Goal: Information Seeking & Learning: Learn about a topic

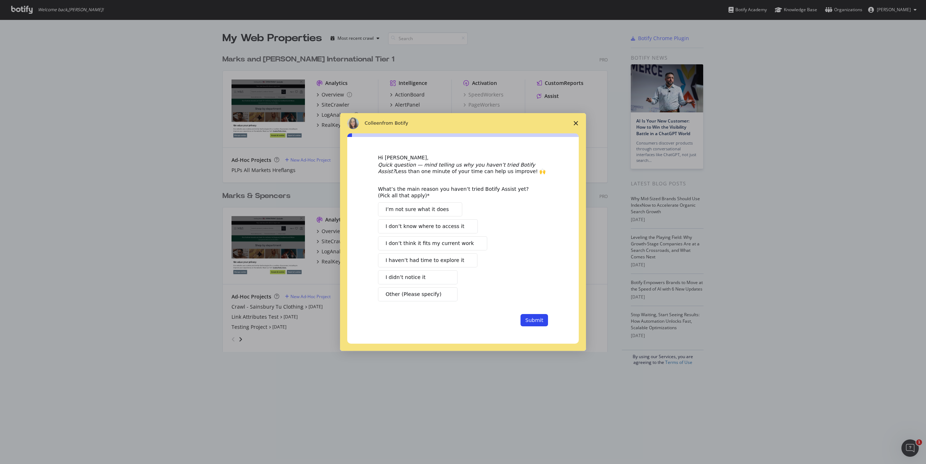
click at [421, 278] on button "I didn’t notice it" at bounding box center [418, 277] width 80 height 14
click at [535, 320] on button "Submit" at bounding box center [533, 320] width 27 height 12
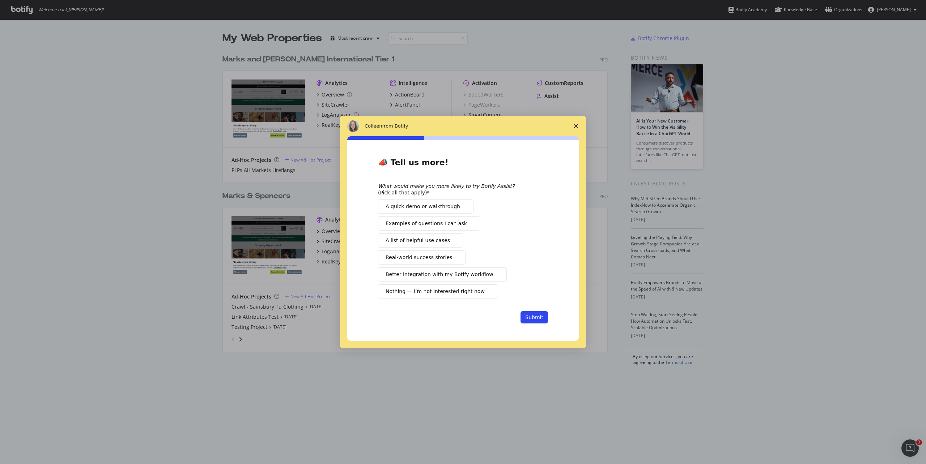
click at [576, 124] on icon "Close survey" at bounding box center [575, 126] width 4 height 4
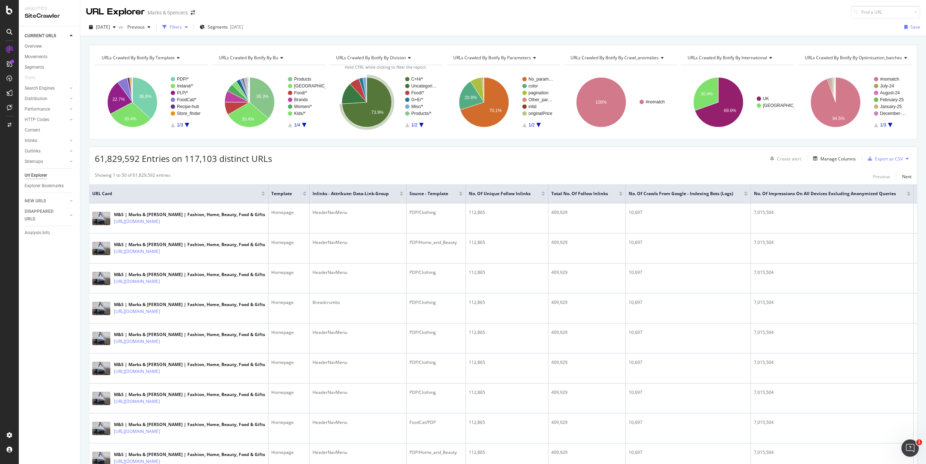
click at [182, 26] on div "Filters" at bounding box center [176, 27] width 12 height 6
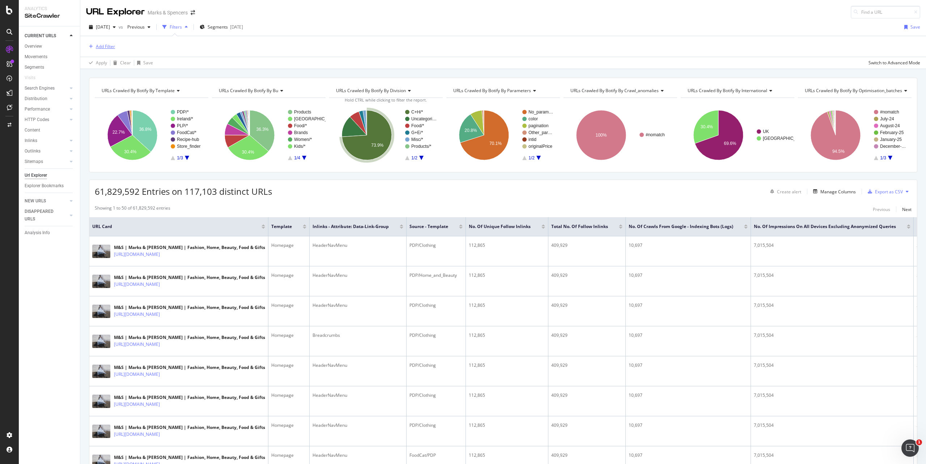
click at [105, 48] on div "Add Filter" at bounding box center [105, 46] width 19 height 6
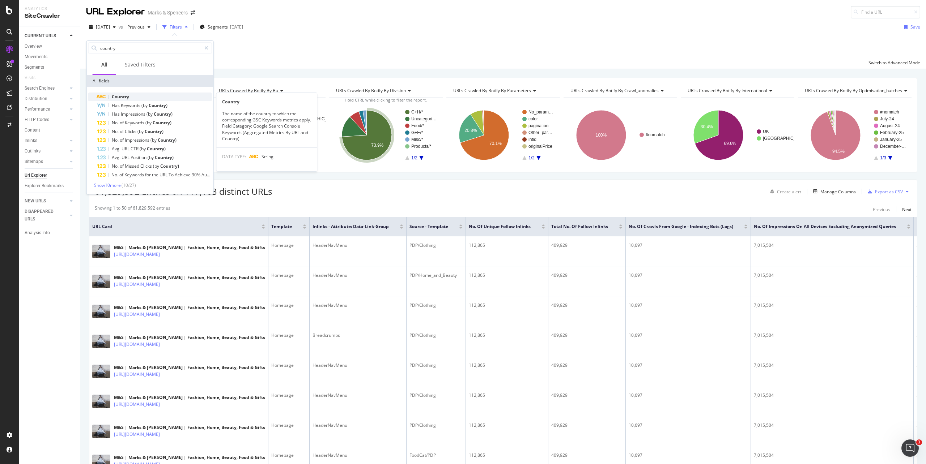
type input "country"
click at [116, 96] on span "Country" at bounding box center [120, 97] width 17 height 6
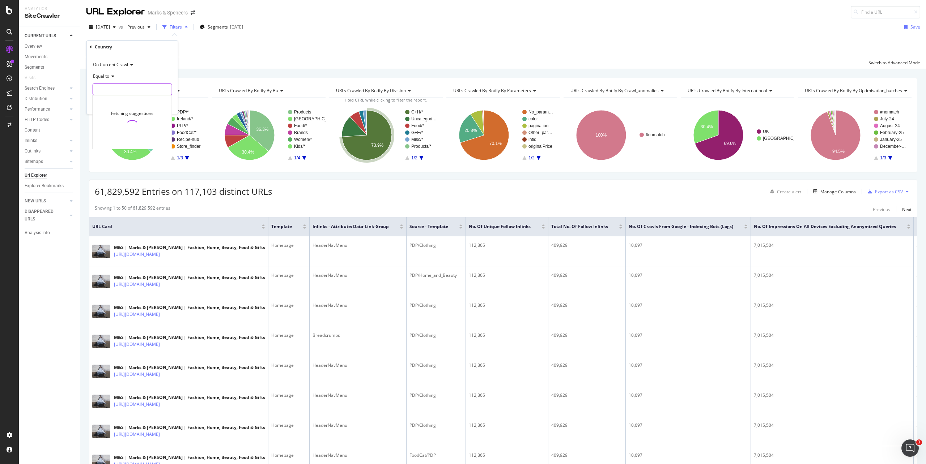
click at [117, 91] on input "text" at bounding box center [132, 90] width 79 height 12
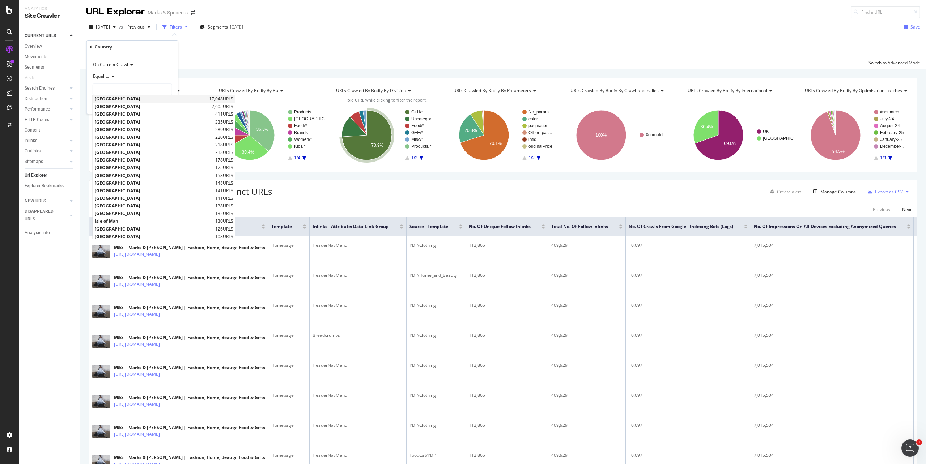
click at [120, 98] on span "[GEOGRAPHIC_DATA]" at bounding box center [151, 99] width 112 height 6
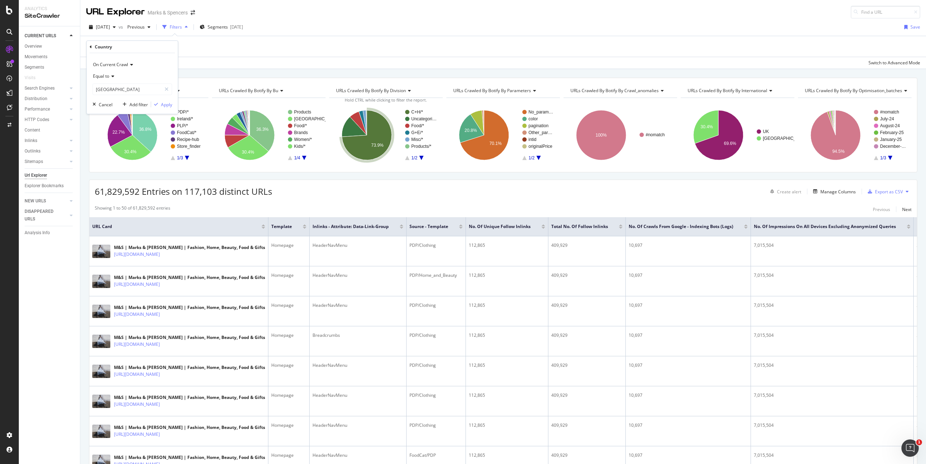
type input "[GEOGRAPHIC_DATA]"
click at [162, 103] on div "Apply" at bounding box center [166, 105] width 11 height 6
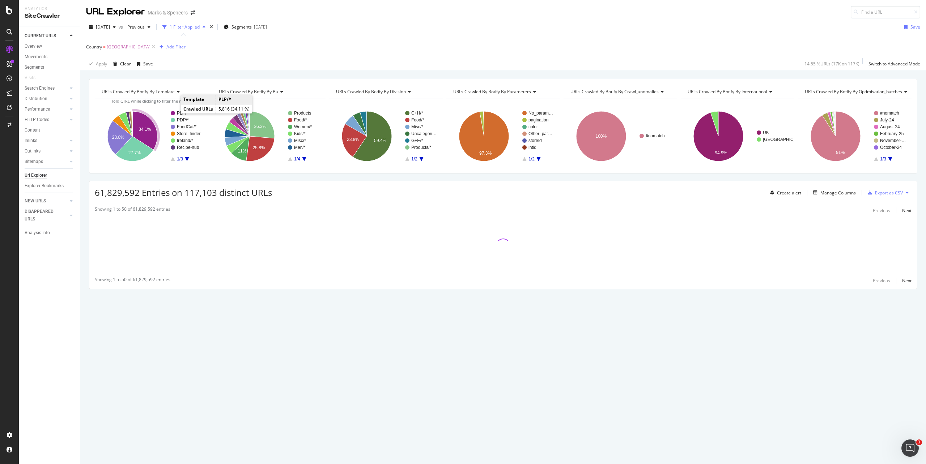
click at [174, 114] on circle "A chart." at bounding box center [173, 113] width 4 height 4
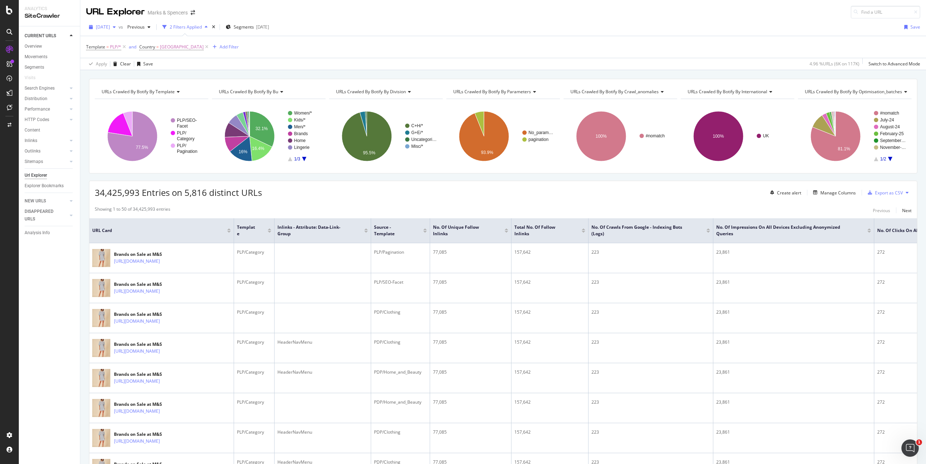
click at [119, 28] on div "button" at bounding box center [114, 27] width 9 height 4
click at [115, 51] on div "[DATE]" at bounding box center [116, 53] width 39 height 7
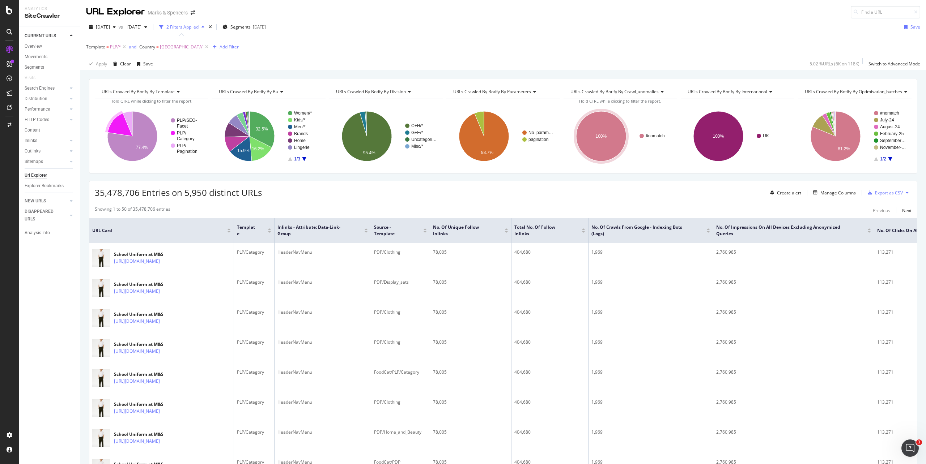
click at [116, 127] on icon "A chart." at bounding box center [120, 124] width 25 height 23
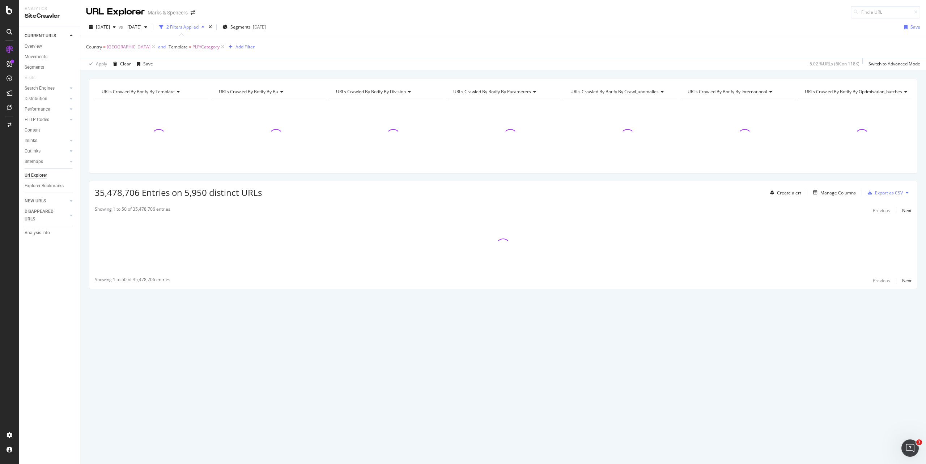
click at [235, 49] on div "Add Filter" at bounding box center [244, 47] width 19 height 6
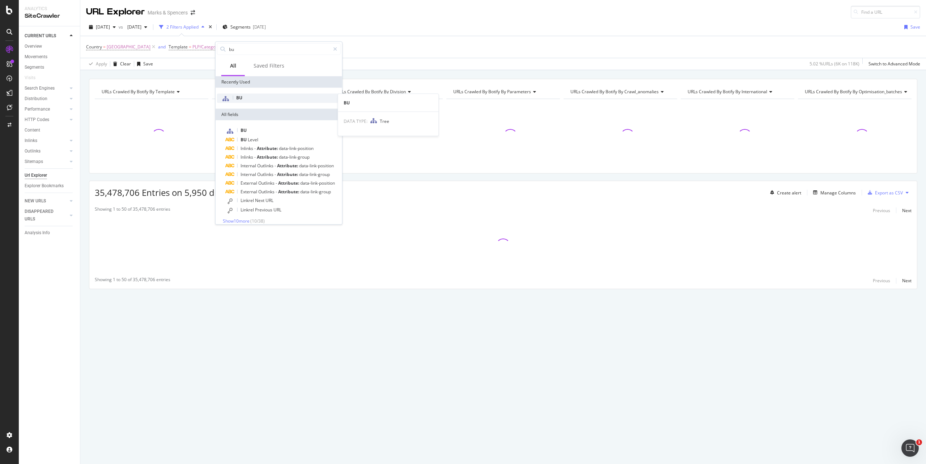
type input "bu"
click at [246, 100] on div "BU" at bounding box center [279, 98] width 124 height 9
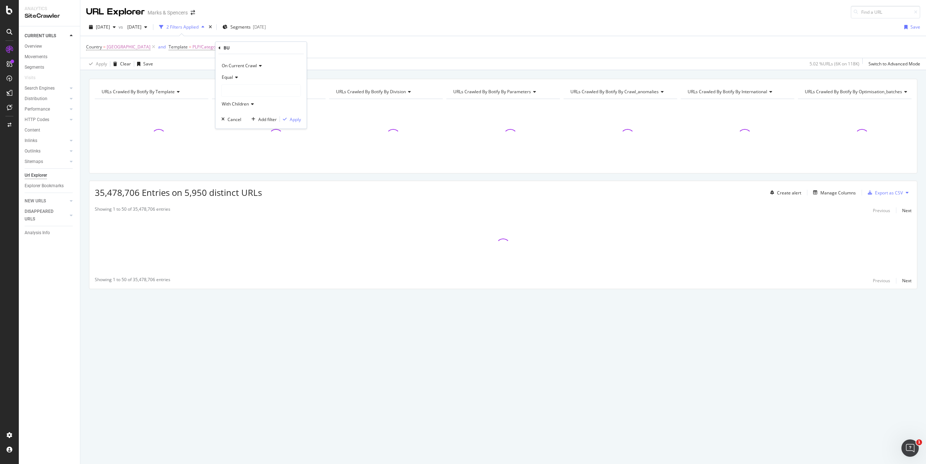
click at [235, 78] on icon at bounding box center [235, 77] width 5 height 4
click at [235, 100] on span "Not Equal" at bounding box center [235, 101] width 20 height 6
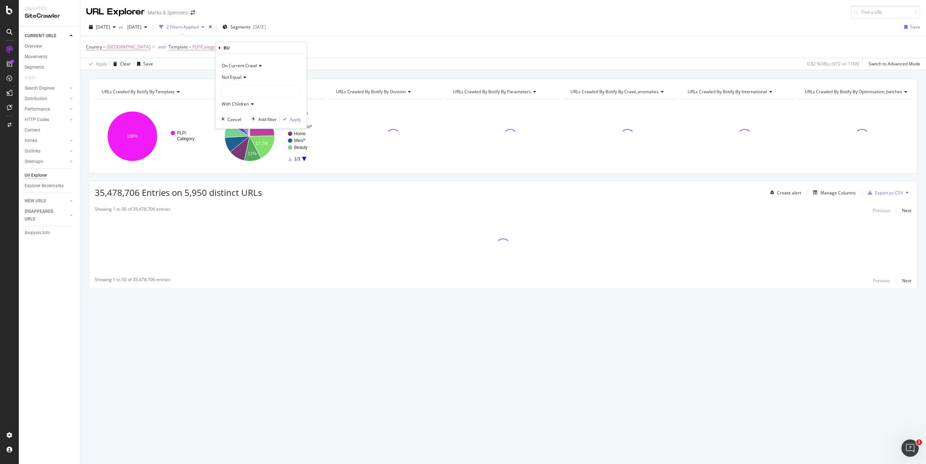
click at [242, 88] on div at bounding box center [261, 91] width 79 height 12
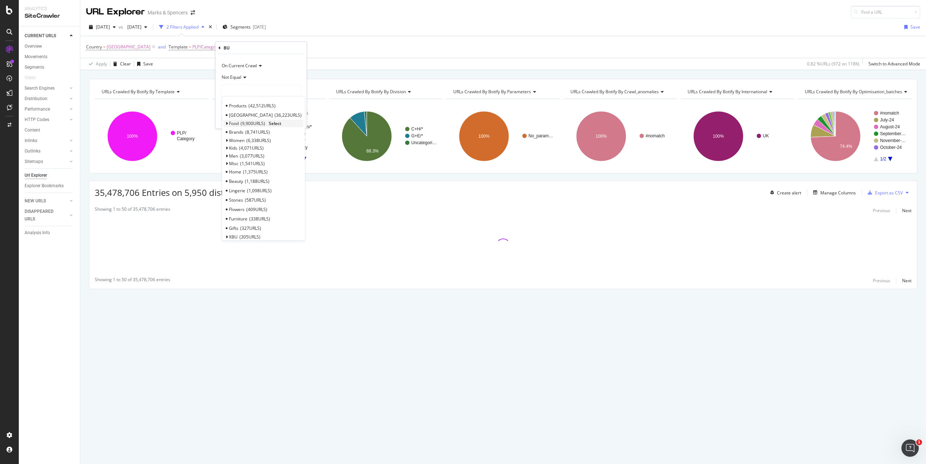
click at [245, 125] on span "9,900 URLS" at bounding box center [252, 123] width 25 height 6
click at [277, 123] on span "Select" at bounding box center [275, 123] width 13 height 6
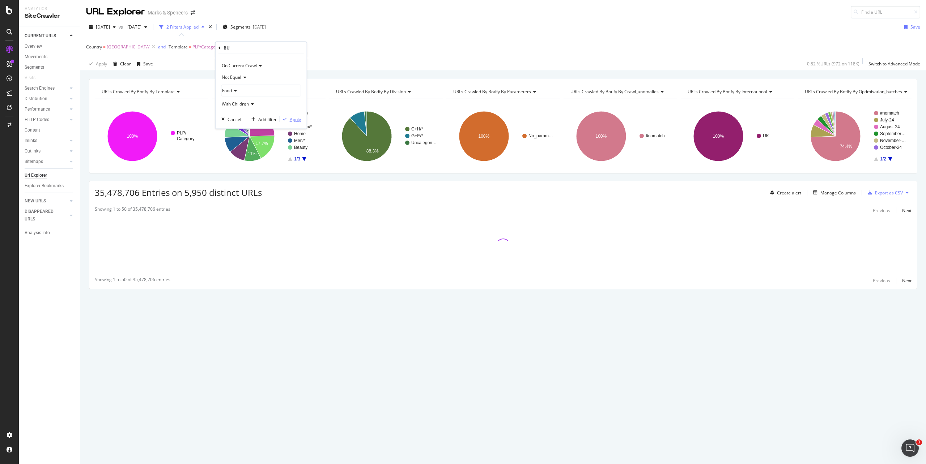
click at [293, 119] on div "Apply" at bounding box center [295, 119] width 11 height 6
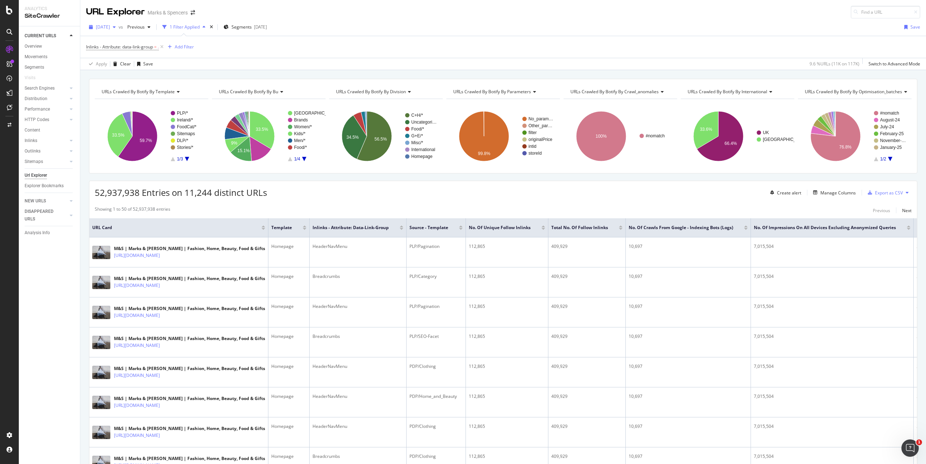
click at [109, 28] on span "[DATE]" at bounding box center [103, 27] width 14 height 6
click at [110, 51] on div "[DATE]" at bounding box center [116, 53] width 39 height 7
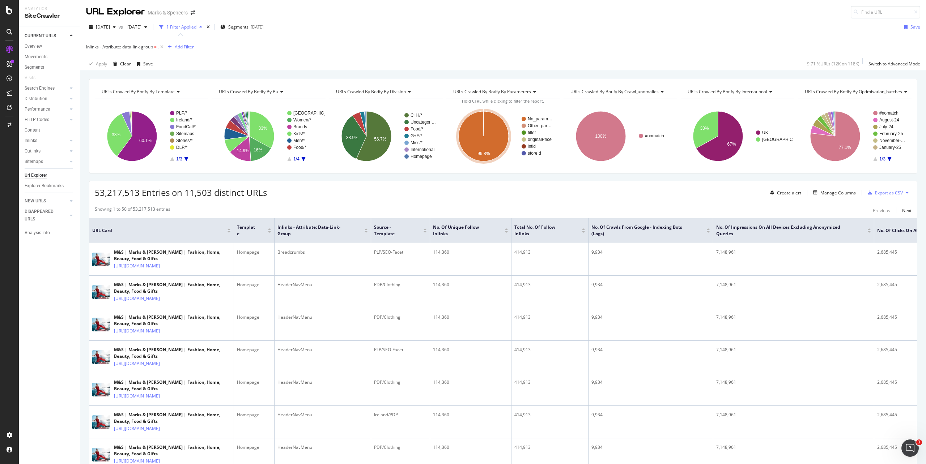
drag, startPoint x: 406, startPoint y: 9, endPoint x: 163, endPoint y: 47, distance: 246.0
click at [163, 47] on icon at bounding box center [162, 46] width 6 height 7
click at [163, 47] on div "Inlinks - Attribute: data-link-group = . Add Filter" at bounding box center [503, 47] width 834 height 22
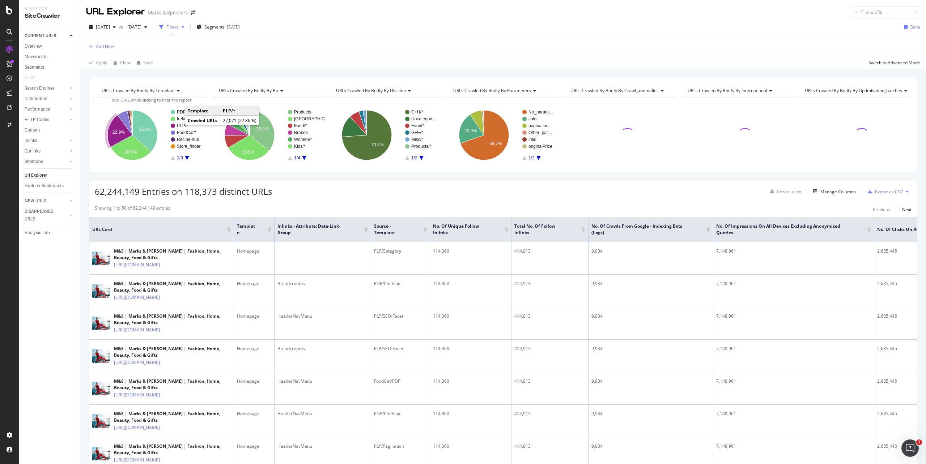
click at [177, 126] on text "PLP/*" at bounding box center [182, 125] width 11 height 5
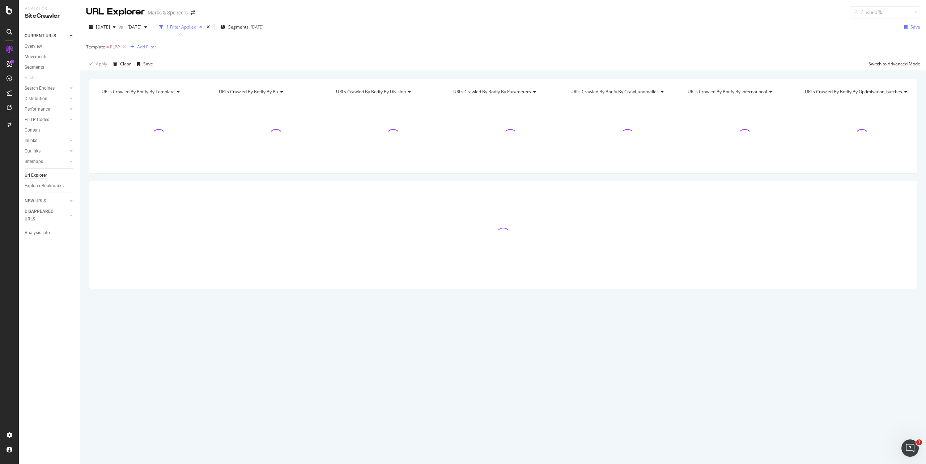
click at [152, 47] on div "Add Filter" at bounding box center [146, 47] width 19 height 6
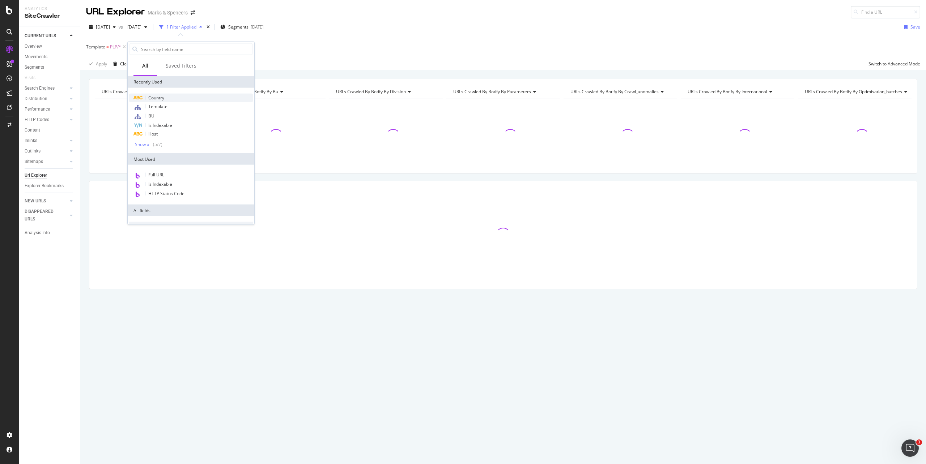
click at [160, 97] on span "Country" at bounding box center [156, 98] width 16 height 6
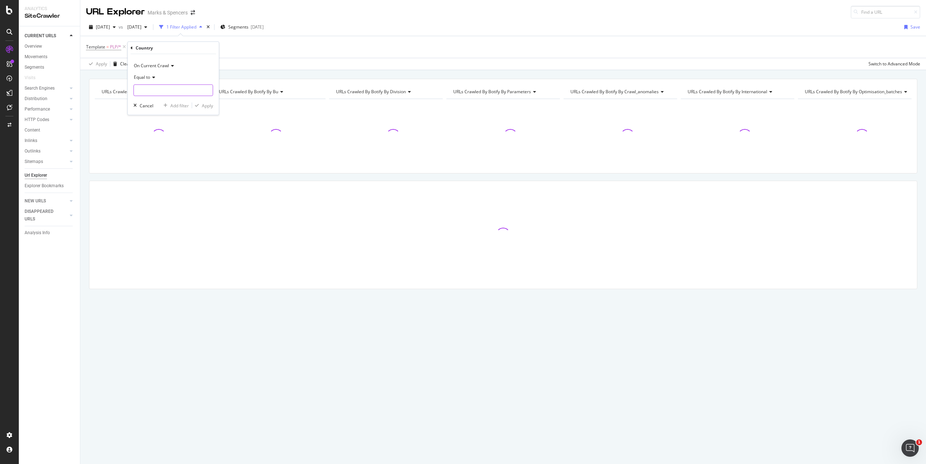
click at [161, 91] on input "text" at bounding box center [173, 91] width 79 height 12
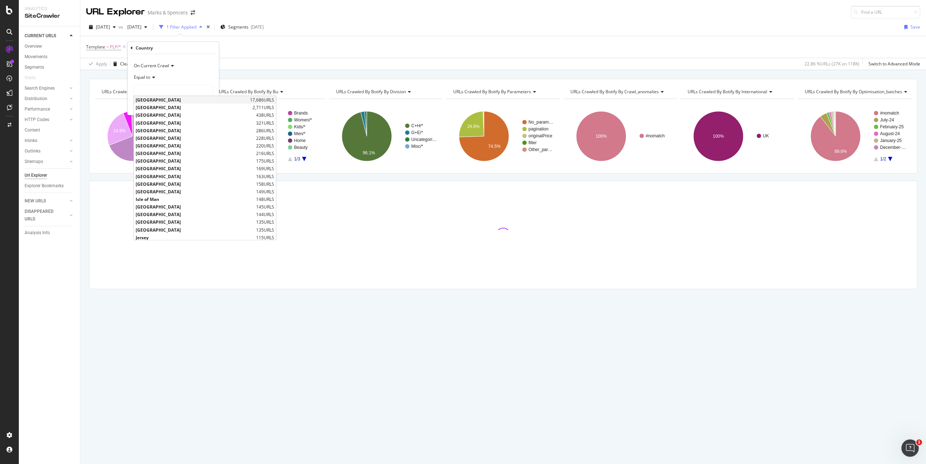
click at [158, 100] on span "[GEOGRAPHIC_DATA]" at bounding box center [192, 100] width 112 height 6
type input "[GEOGRAPHIC_DATA]"
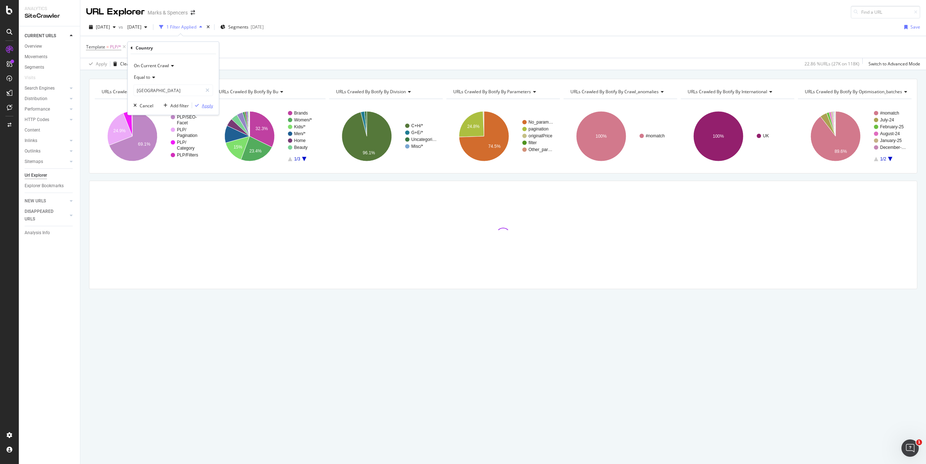
click at [208, 105] on div "Apply" at bounding box center [207, 105] width 11 height 6
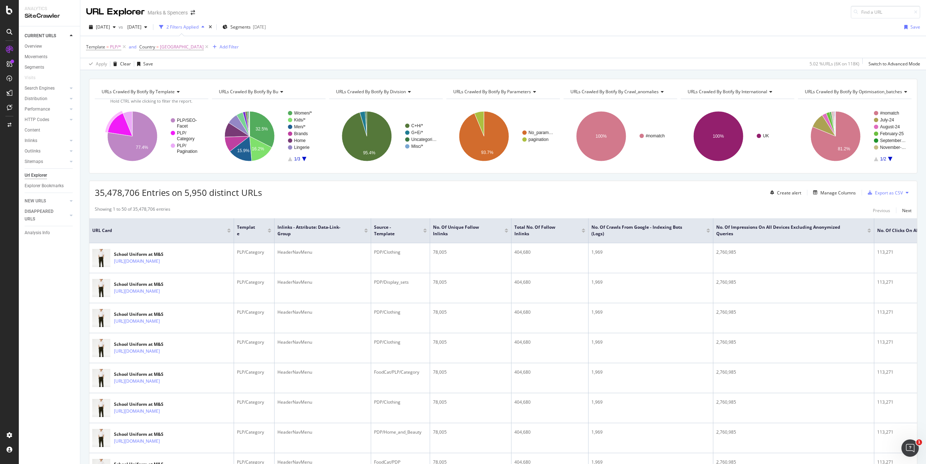
click at [113, 127] on icon "A chart." at bounding box center [120, 124] width 25 height 23
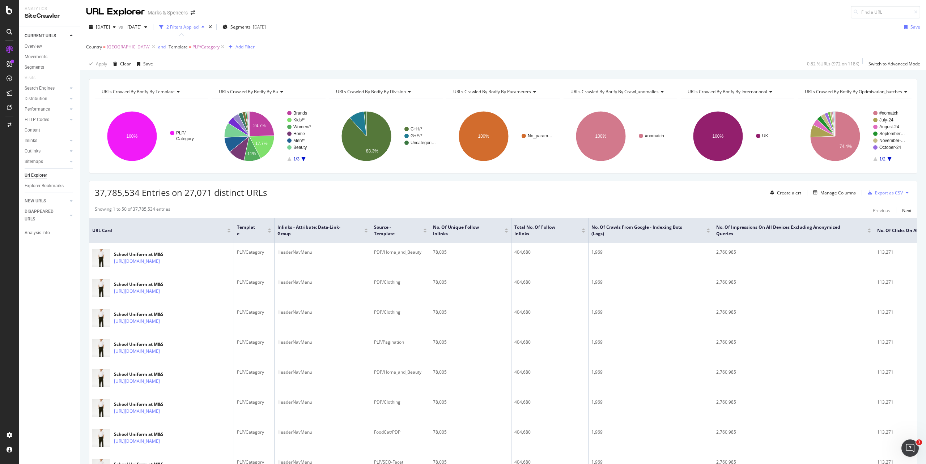
click at [235, 46] on div "Add Filter" at bounding box center [244, 47] width 19 height 6
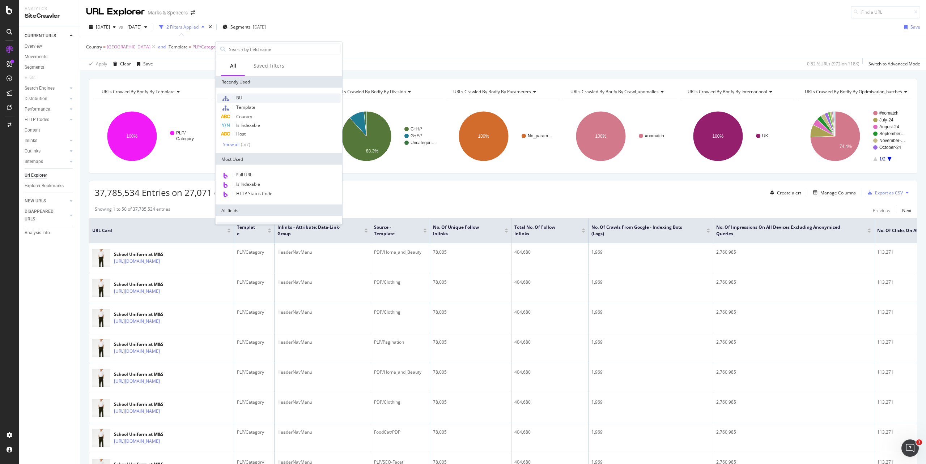
click at [239, 99] on span "BU" at bounding box center [239, 98] width 6 height 6
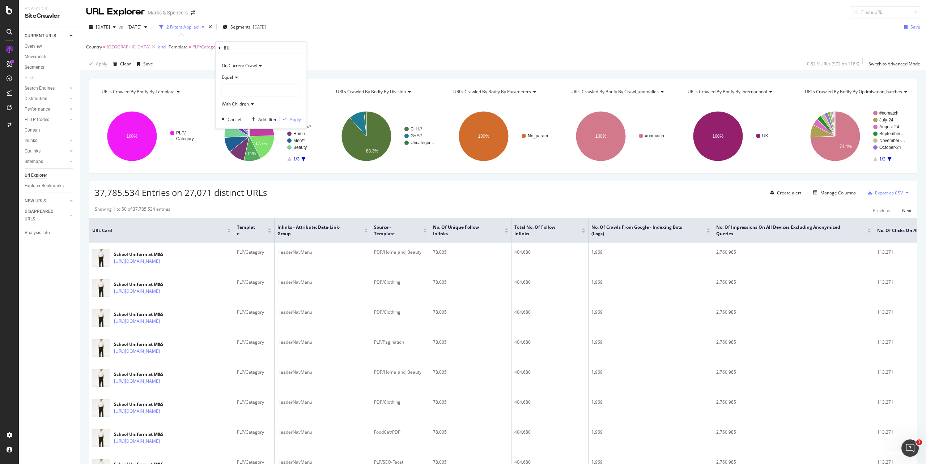
click at [242, 93] on div at bounding box center [261, 91] width 79 height 12
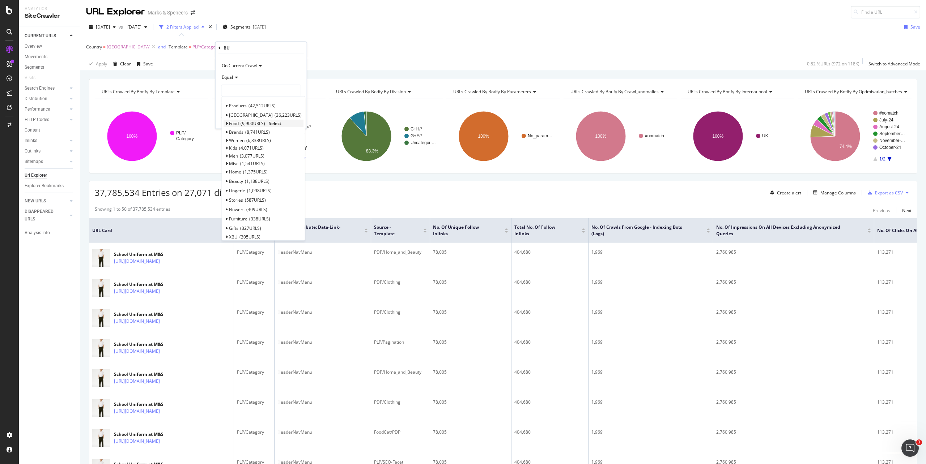
click at [275, 123] on span "Select" at bounding box center [275, 123] width 13 height 6
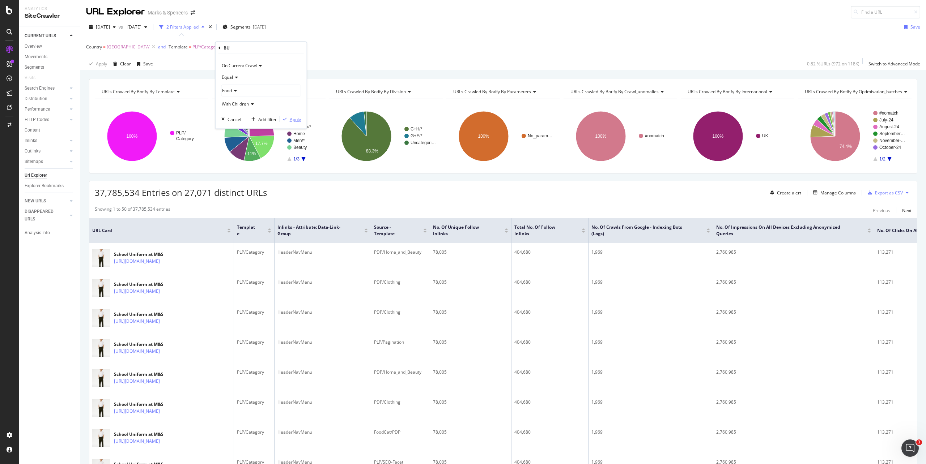
click at [293, 119] on div "Apply" at bounding box center [295, 119] width 11 height 6
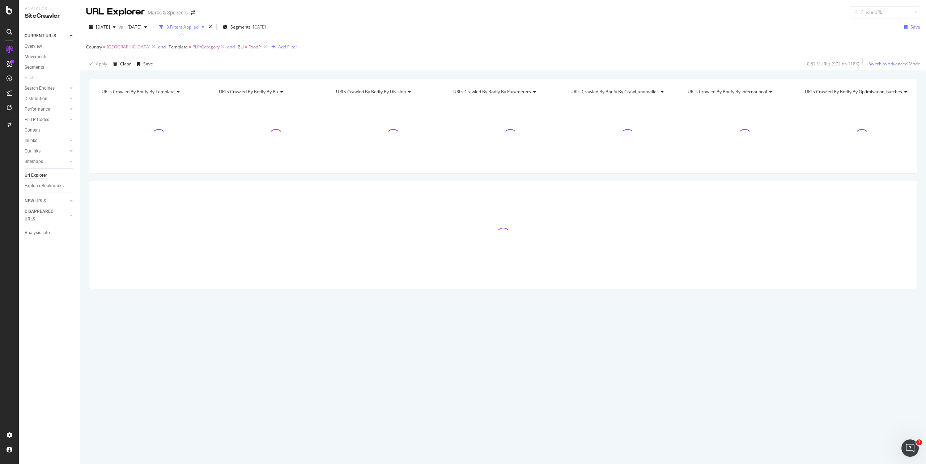
click at [914, 64] on div "Switch to Advanced Mode" at bounding box center [894, 64] width 52 height 6
click at [310, 47] on div "Add Filter Group" at bounding box center [326, 47] width 33 height 6
click at [324, 48] on div "Add Filter Group" at bounding box center [326, 47] width 33 height 6
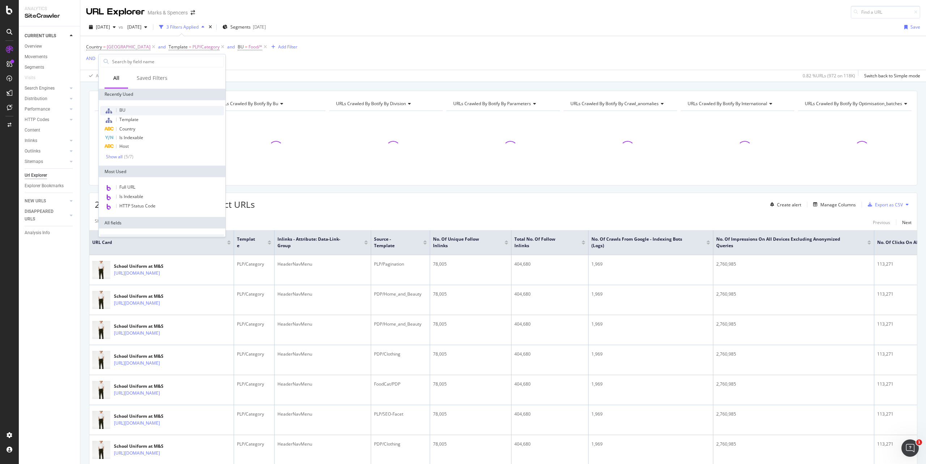
click at [132, 108] on div "BU" at bounding box center [162, 110] width 124 height 9
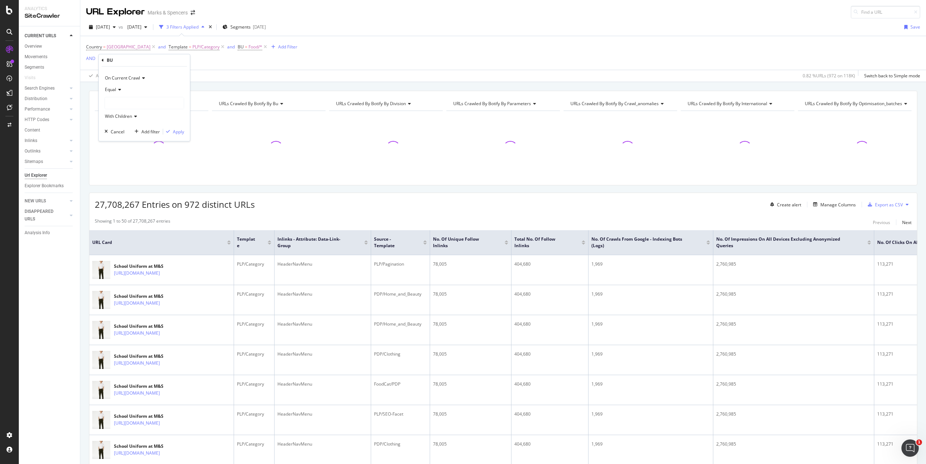
click at [126, 101] on div at bounding box center [144, 103] width 79 height 12
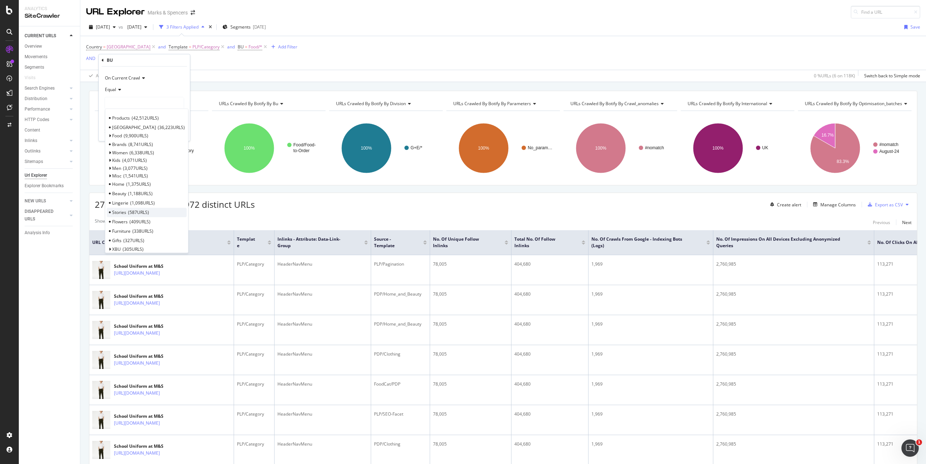
click at [127, 213] on div "Stories 587 URLS" at bounding box center [147, 212] width 80 height 9
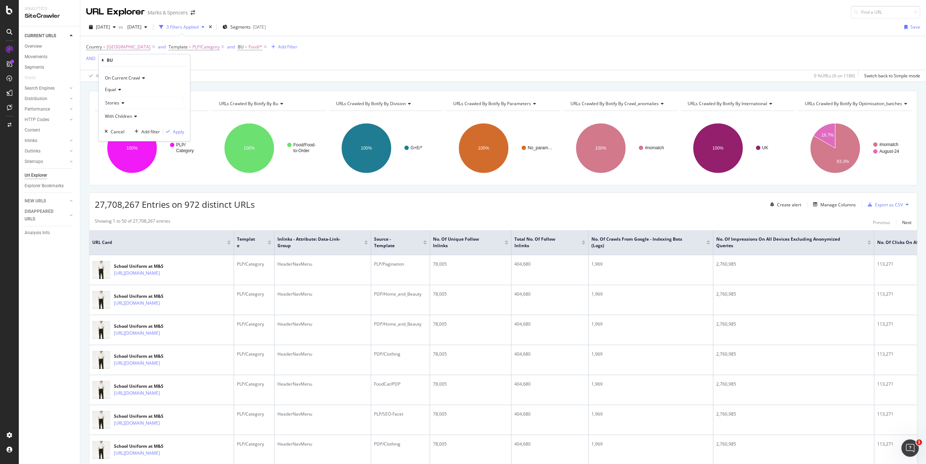
click at [116, 87] on span "Equal" at bounding box center [110, 89] width 11 height 6
click at [119, 116] on span "Not Equal" at bounding box center [118, 114] width 20 height 6
click at [181, 132] on div "Apply" at bounding box center [178, 132] width 11 height 6
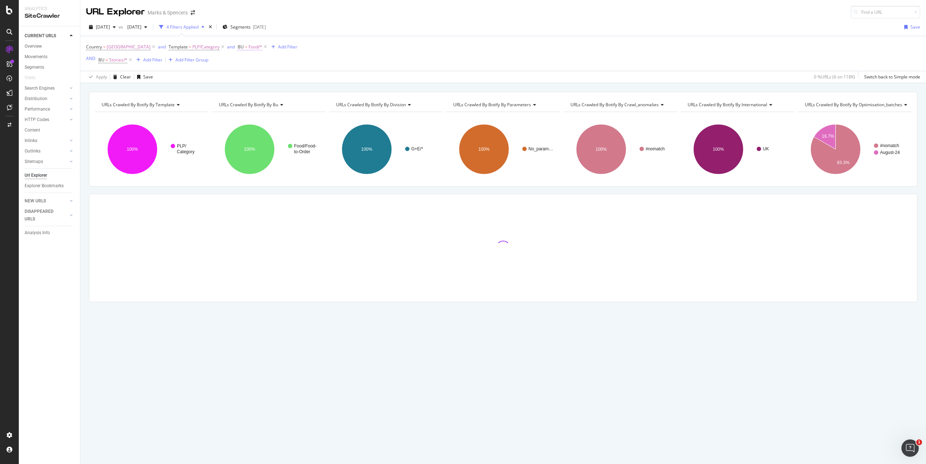
click at [248, 49] on span "Food/*" at bounding box center [255, 47] width 14 height 10
click at [243, 79] on div "Equal" at bounding box center [273, 77] width 80 height 12
click at [248, 100] on span "Not Equal" at bounding box center [247, 101] width 20 height 6
click at [306, 118] on div "Apply" at bounding box center [307, 118] width 11 height 6
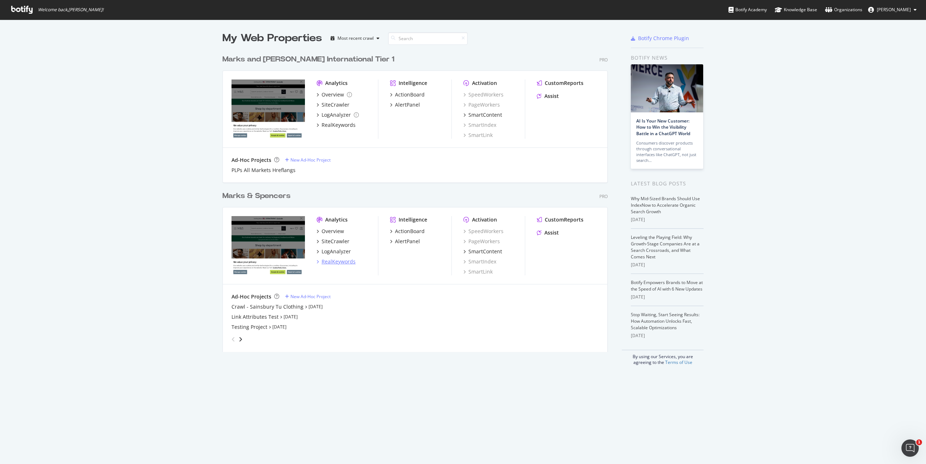
click at [338, 262] on div "RealKeywords" at bounding box center [338, 261] width 34 height 7
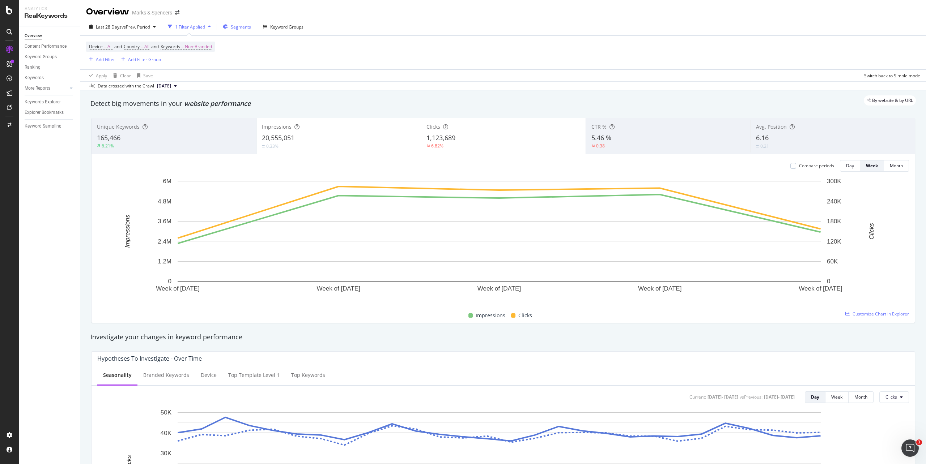
click at [252, 27] on button "Segments" at bounding box center [237, 27] width 34 height 12
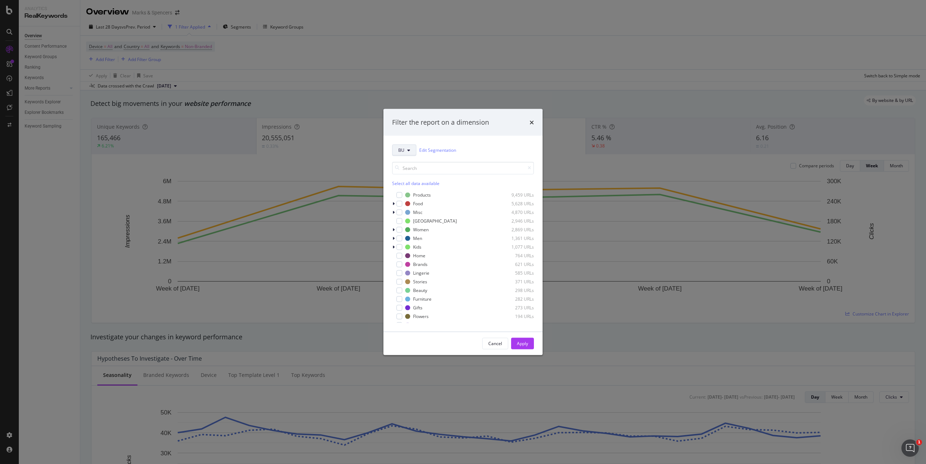
click at [405, 149] on button "BU" at bounding box center [404, 150] width 24 height 12
click at [411, 199] on div "Division" at bounding box center [421, 202] width 58 height 10
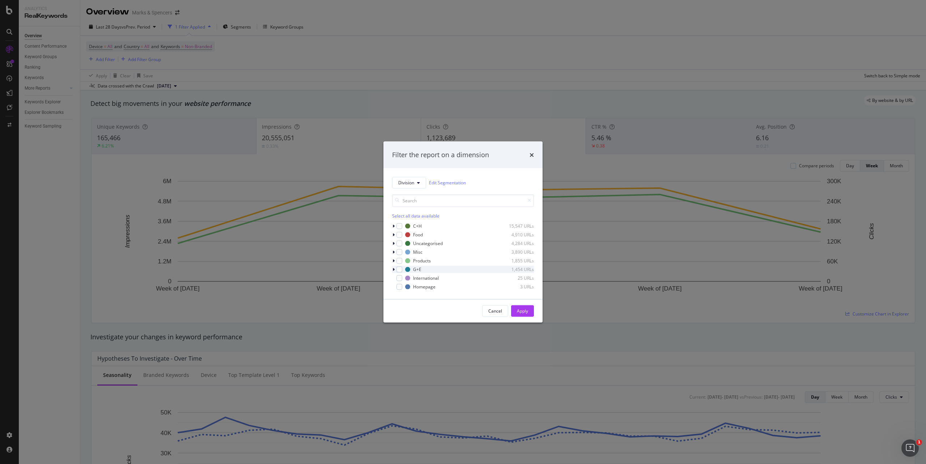
click at [393, 270] on icon "modal" at bounding box center [393, 269] width 2 height 4
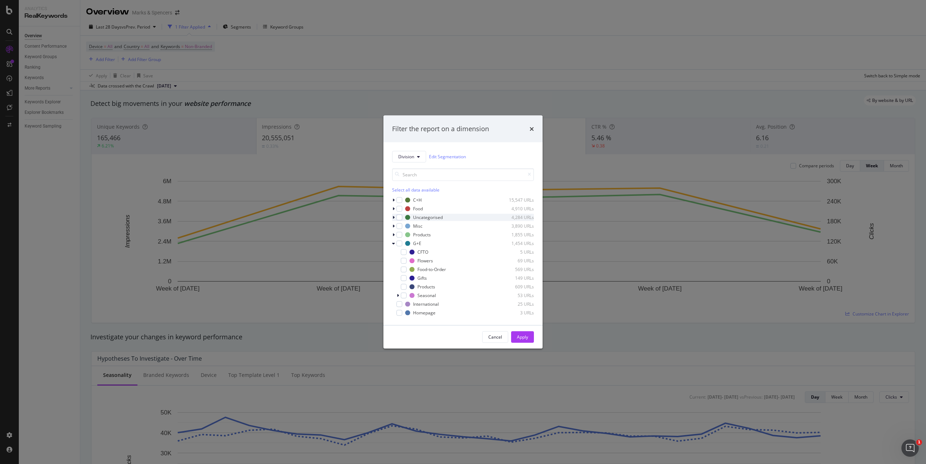
click at [392, 219] on icon "modal" at bounding box center [393, 217] width 2 height 4
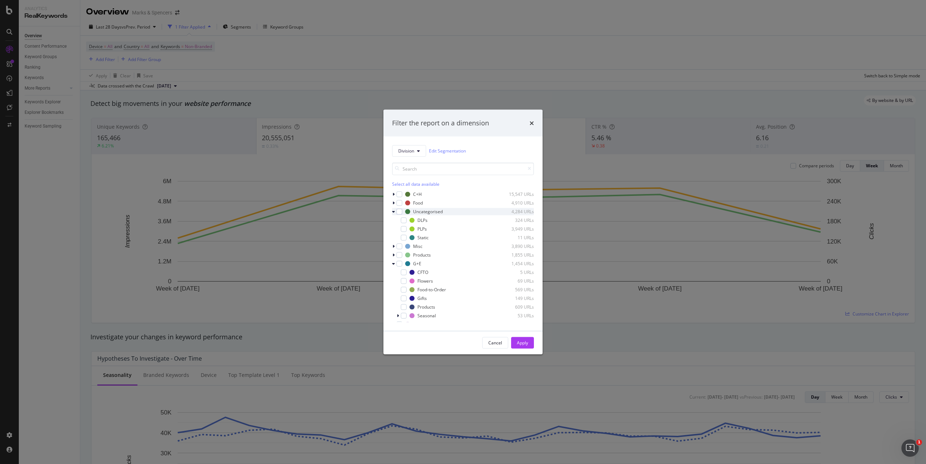
click at [392, 219] on div "DLPs 324 URLs" at bounding box center [463, 220] width 142 height 7
click at [392, 214] on div "modal" at bounding box center [394, 211] width 4 height 7
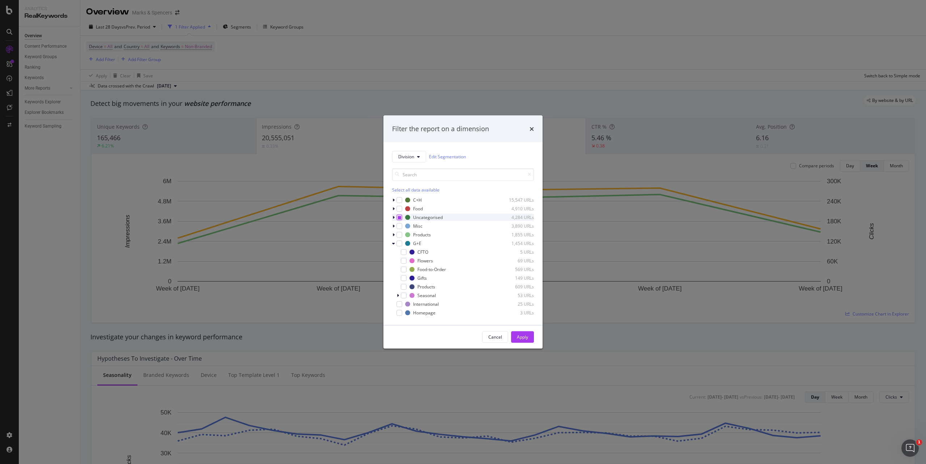
click at [398, 219] on icon "modal" at bounding box center [399, 217] width 3 height 4
click at [398, 217] on div "modal" at bounding box center [399, 217] width 6 height 6
click at [398, 217] on icon "modal" at bounding box center [399, 217] width 3 height 4
click at [395, 234] on div "modal" at bounding box center [394, 234] width 4 height 7
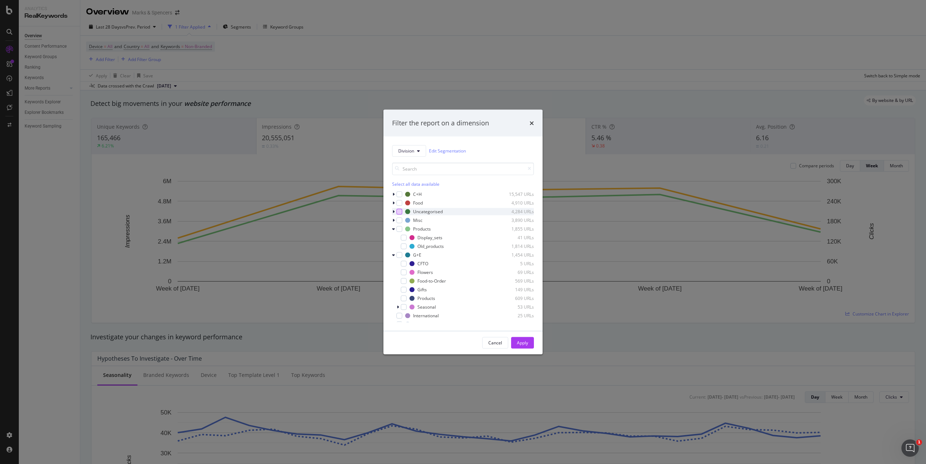
click at [391, 231] on div "Division Edit Segmentation Select all data available C+H 15,547 URLs Food 4,910…" at bounding box center [462, 233] width 159 height 195
click at [392, 230] on icon "modal" at bounding box center [393, 229] width 3 height 4
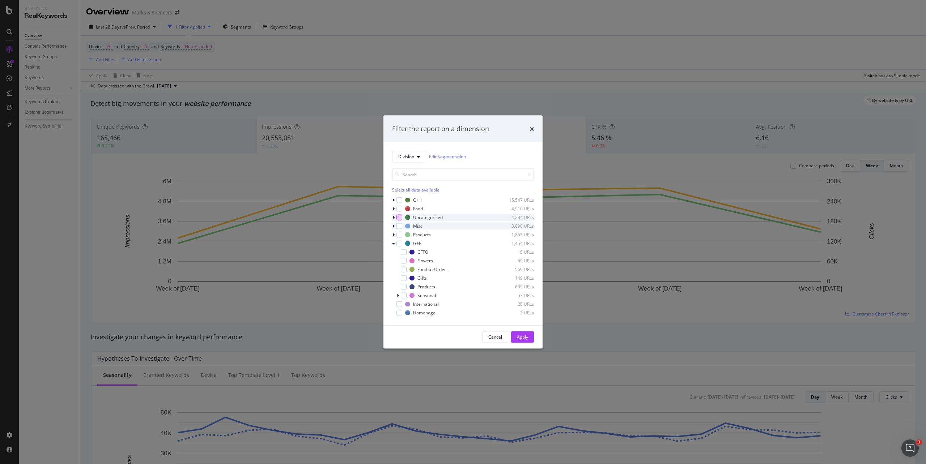
click at [392, 223] on div "modal" at bounding box center [394, 225] width 4 height 7
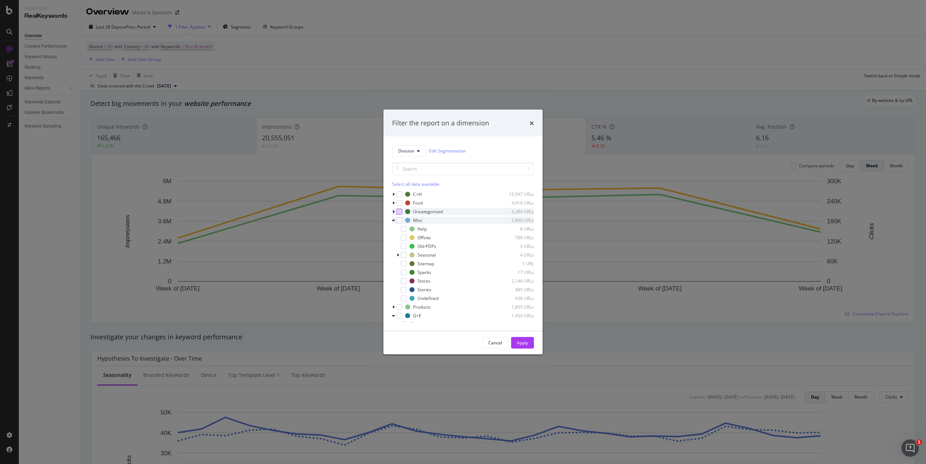
click at [392, 223] on div "modal" at bounding box center [394, 220] width 4 height 7
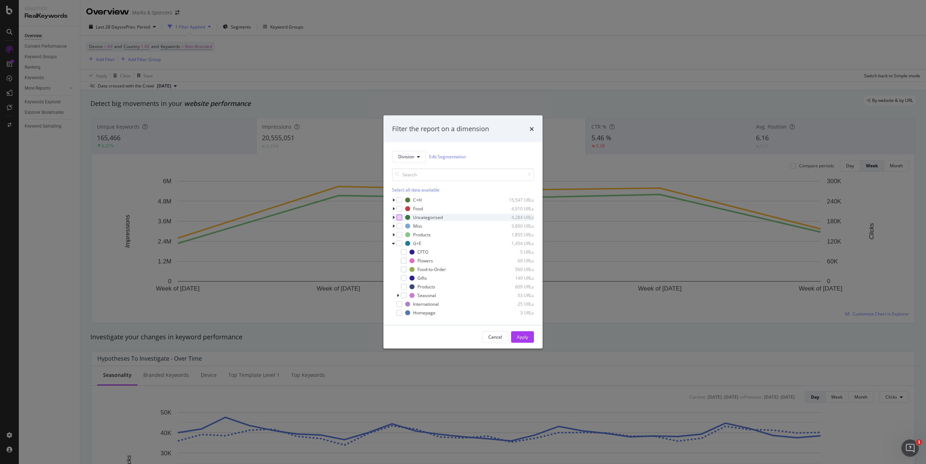
click at [393, 218] on icon "modal" at bounding box center [393, 217] width 2 height 4
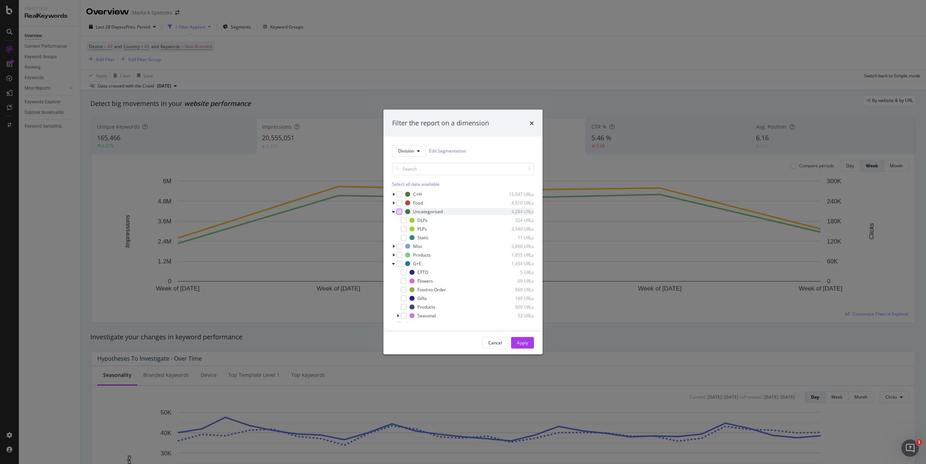
click at [393, 213] on icon "modal" at bounding box center [393, 211] width 3 height 4
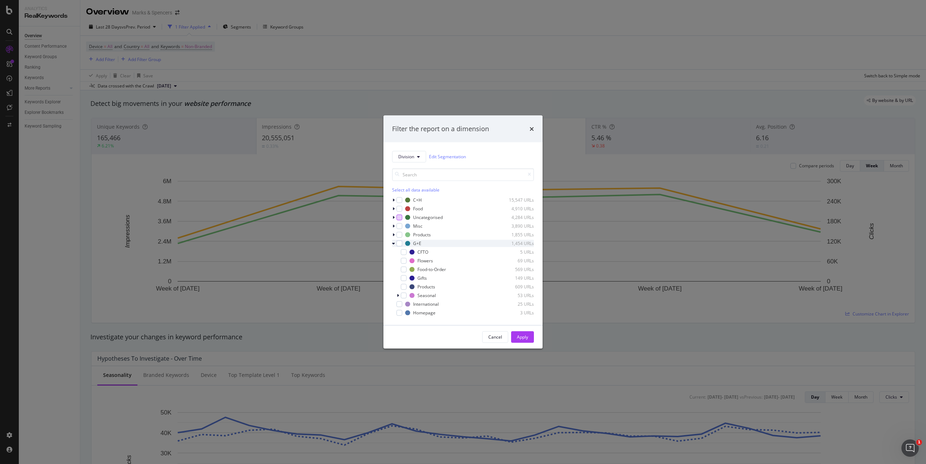
click at [393, 240] on div "modal" at bounding box center [394, 243] width 4 height 7
